Goal: Transaction & Acquisition: Book appointment/travel/reservation

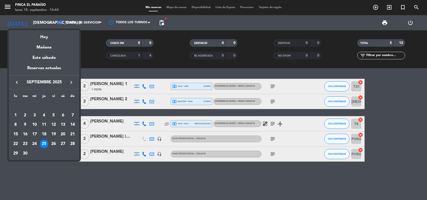
click at [71, 81] on icon "keyboard_arrow_right" at bounding box center [71, 82] width 6 height 6
click at [36, 115] on div "1" at bounding box center [34, 115] width 9 height 9
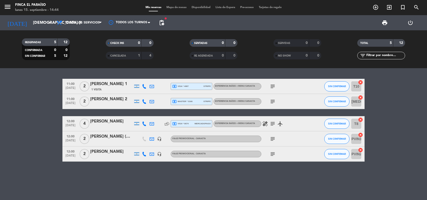
type input "mié. [DATE]"
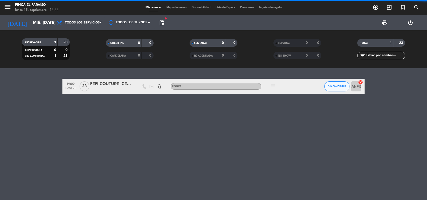
click at [165, 24] on span "pending_actions" at bounding box center [162, 23] width 10 height 10
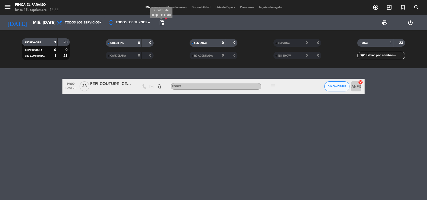
click at [162, 24] on span "pending_actions" at bounding box center [162, 23] width 6 height 6
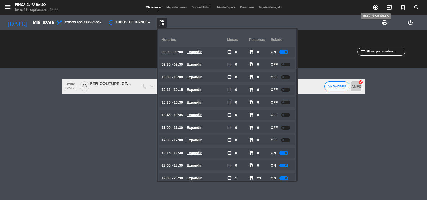
click at [375, 4] on icon "add_circle_outline" at bounding box center [376, 7] width 6 height 6
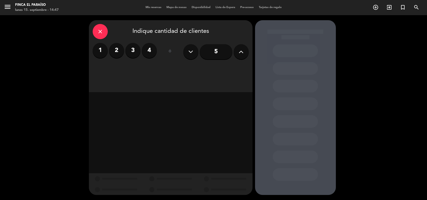
click at [101, 53] on label "1" at bounding box center [100, 50] width 15 height 15
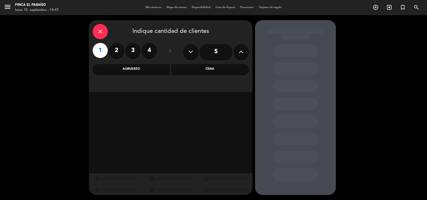
click at [130, 65] on div "Almuerzo" at bounding box center [132, 69] width 78 height 10
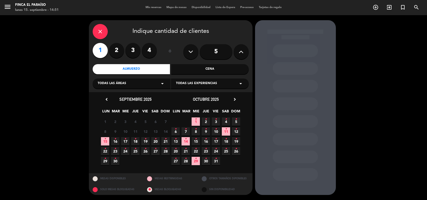
click at [199, 120] on span "1 •" at bounding box center [196, 121] width 8 height 8
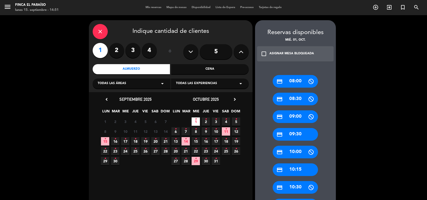
click at [298, 134] on div "credit_card 09:30" at bounding box center [295, 134] width 45 height 13
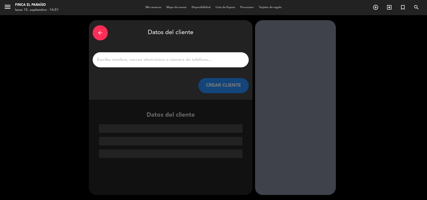
click at [185, 56] on input "1" at bounding box center [170, 59] width 149 height 7
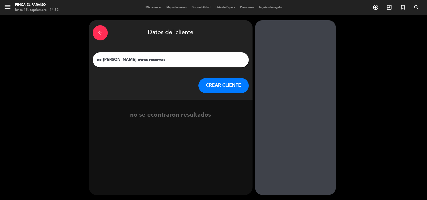
type input "no [PERSON_NAME] otras reservas"
click at [216, 86] on button "CREAR CLIENTE" at bounding box center [224, 85] width 50 height 15
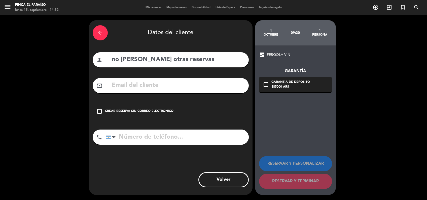
click at [153, 109] on div "Crear reserva sin correo electrónico" at bounding box center [139, 111] width 69 height 5
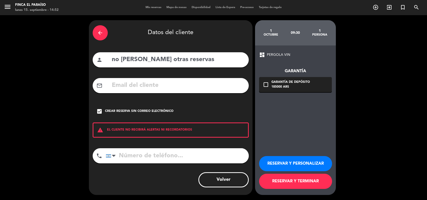
click at [286, 180] on button "RESERVAR Y TERMINAR" at bounding box center [295, 180] width 73 height 15
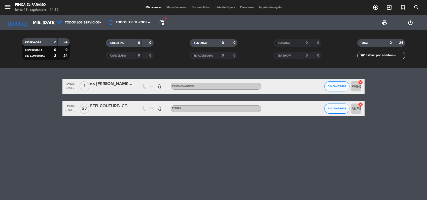
click at [60, 161] on div "09:30 [DATE] 1 no [PERSON_NAME] otras reservas headset_mic Sin menú asignado SI…" at bounding box center [213, 133] width 427 height 131
click at [41, 23] on input "mié. [DATE]" at bounding box center [56, 23] width 53 height 10
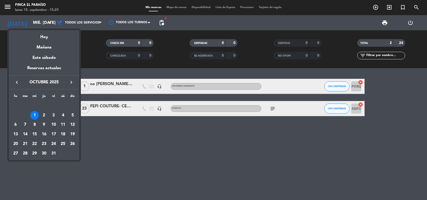
click at [17, 82] on icon "keyboard_arrow_left" at bounding box center [17, 82] width 6 height 6
click at [63, 144] on div "27" at bounding box center [63, 143] width 9 height 9
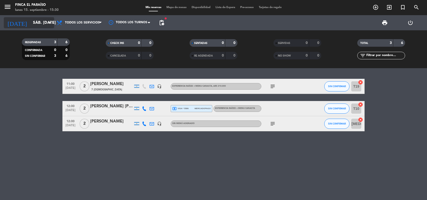
click at [30, 26] on input "sáb. [DATE]" at bounding box center [56, 23] width 53 height 10
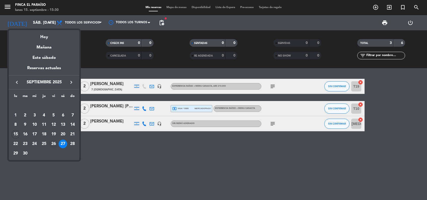
click at [53, 145] on div "26" at bounding box center [53, 143] width 9 height 9
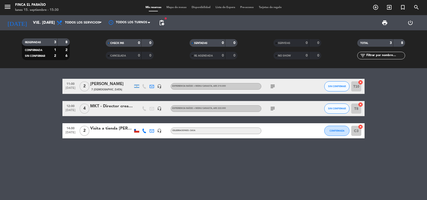
click at [273, 109] on icon "subject" at bounding box center [273, 108] width 6 height 6
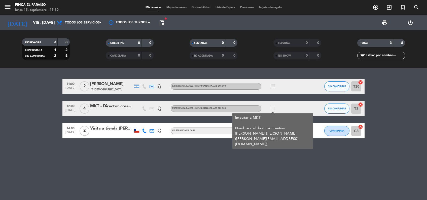
click at [113, 106] on div "MKT - Director creativo de agencia" at bounding box center [111, 106] width 43 height 7
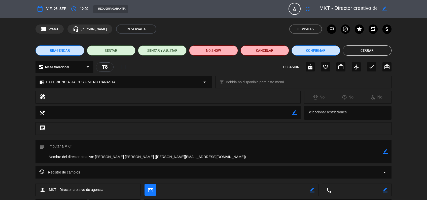
click at [365, 54] on button "Cerrar" at bounding box center [367, 50] width 49 height 10
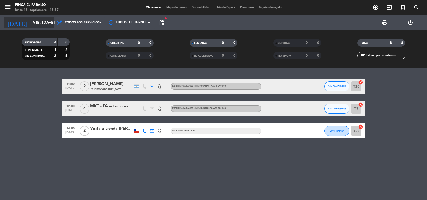
click at [30, 24] on input "vie. [DATE]" at bounding box center [56, 23] width 53 height 10
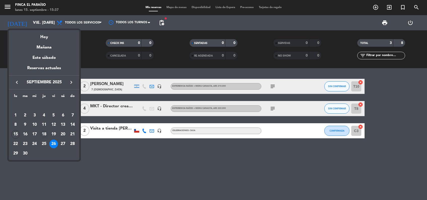
click at [46, 135] on div "18" at bounding box center [44, 134] width 9 height 9
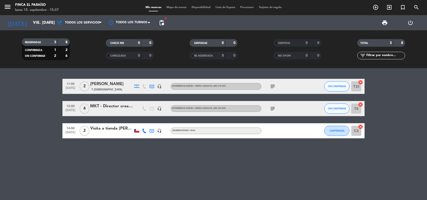
type input "[DEMOGRAPHIC_DATA] [DATE]"
